Goal: Check status

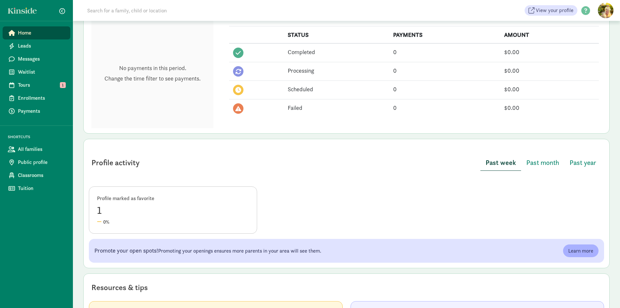
scroll to position [195, 0]
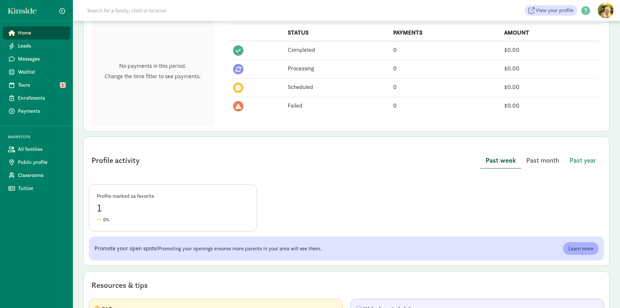
click at [535, 160] on span "Past month" at bounding box center [542, 160] width 33 height 10
click at [578, 157] on span "Past year" at bounding box center [583, 160] width 27 height 10
click at [519, 160] on button "Past week" at bounding box center [500, 160] width 39 height 16
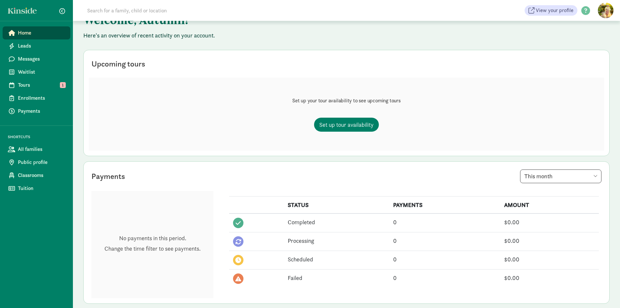
scroll to position [0, 0]
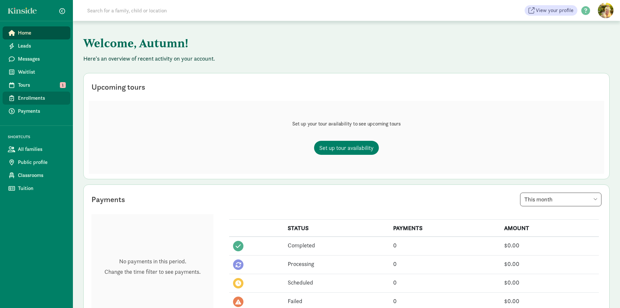
click at [33, 100] on span "Enrollments" at bounding box center [41, 98] width 47 height 8
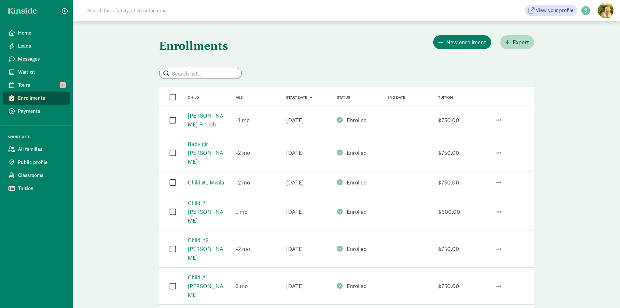
click at [340, 97] on span "Status" at bounding box center [343, 97] width 13 height 5
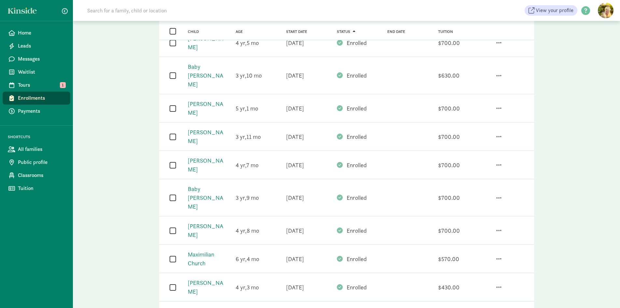
scroll to position [298, 0]
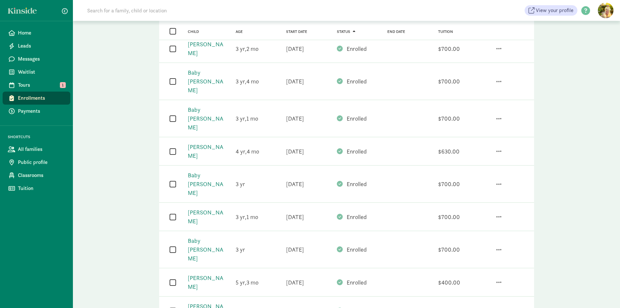
scroll to position [285, 0]
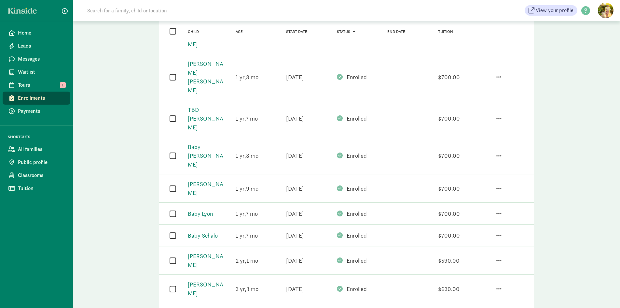
scroll to position [285, 0]
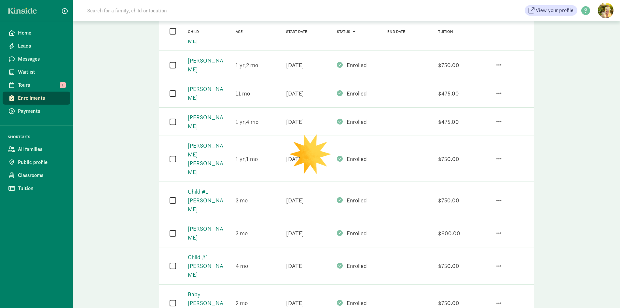
scroll to position [305, 0]
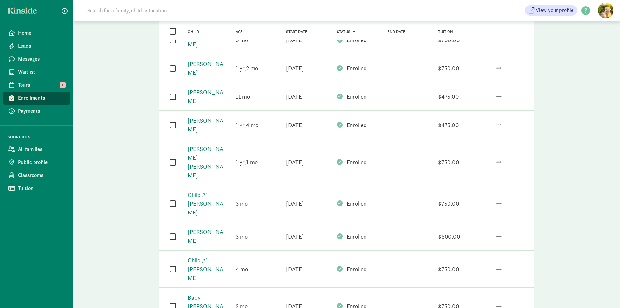
click at [524, 287] on div "Enrollments New enrollment Export  Child Age Start date Status End date Tuitio…" at bounding box center [346, 103] width 401 height 775
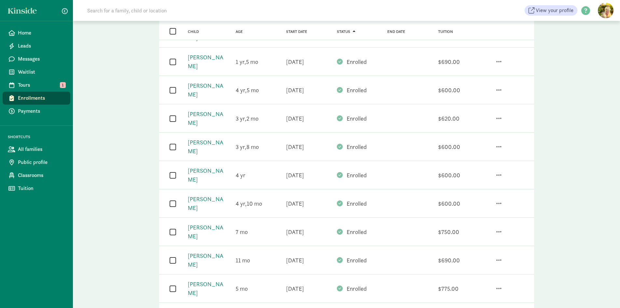
scroll to position [268, 0]
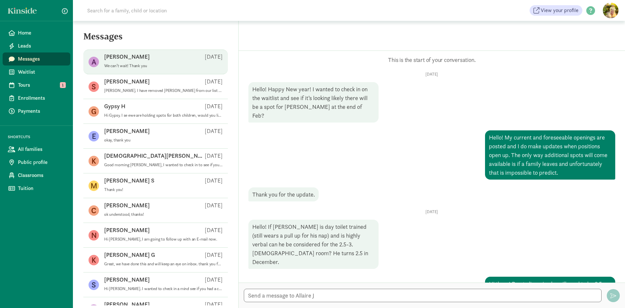
scroll to position [455, 0]
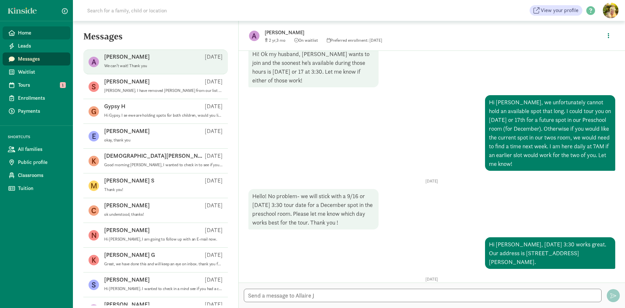
click at [24, 32] on span "Home" at bounding box center [41, 33] width 47 height 8
